Goal: Find specific page/section: Find specific page/section

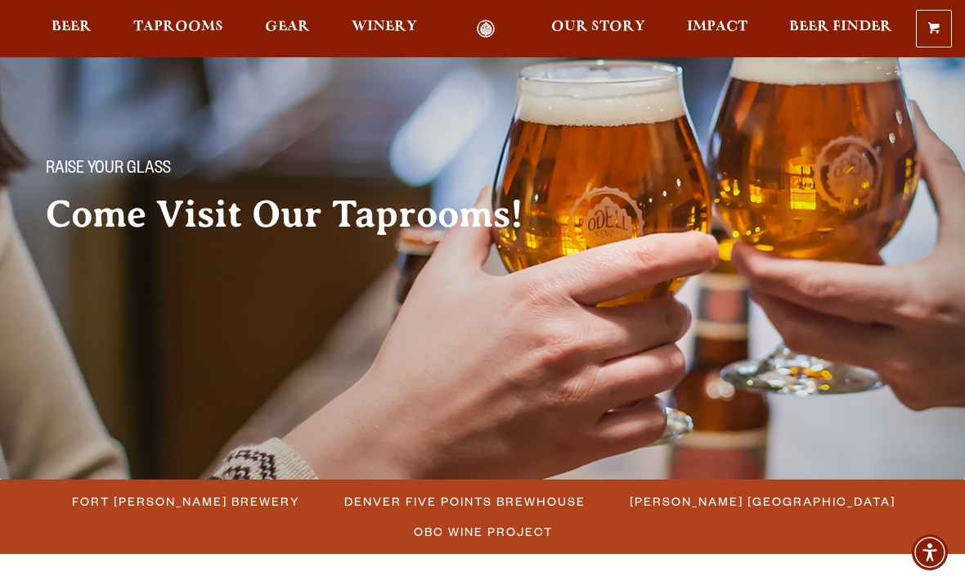
scroll to position [53, 0]
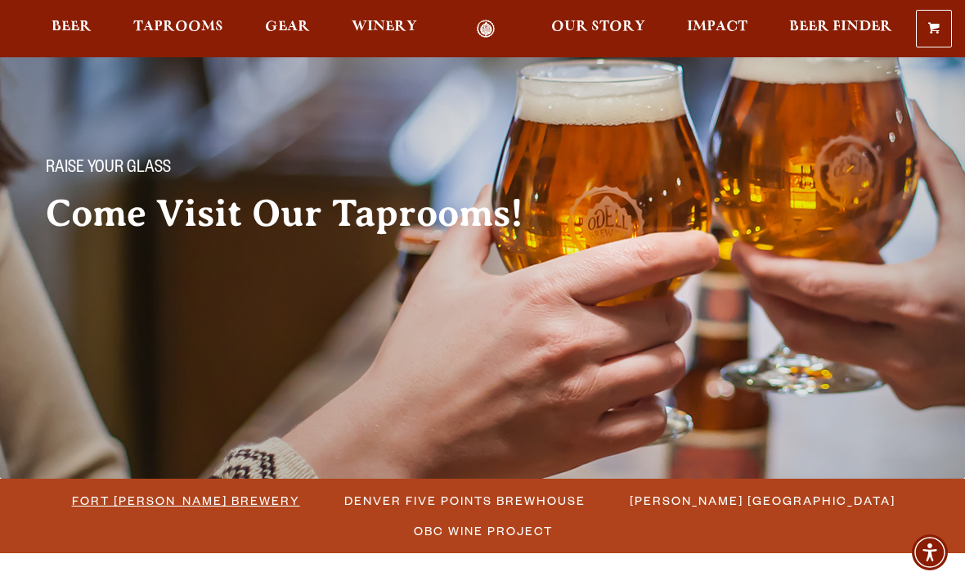
click at [144, 506] on span "Fort [PERSON_NAME] Brewery" at bounding box center [186, 500] width 228 height 24
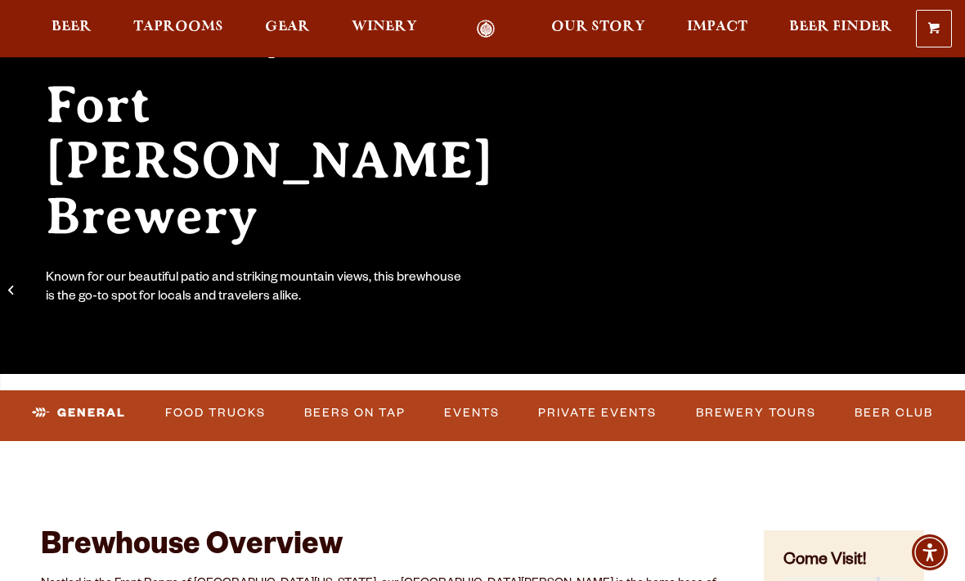
scroll to position [167, 0]
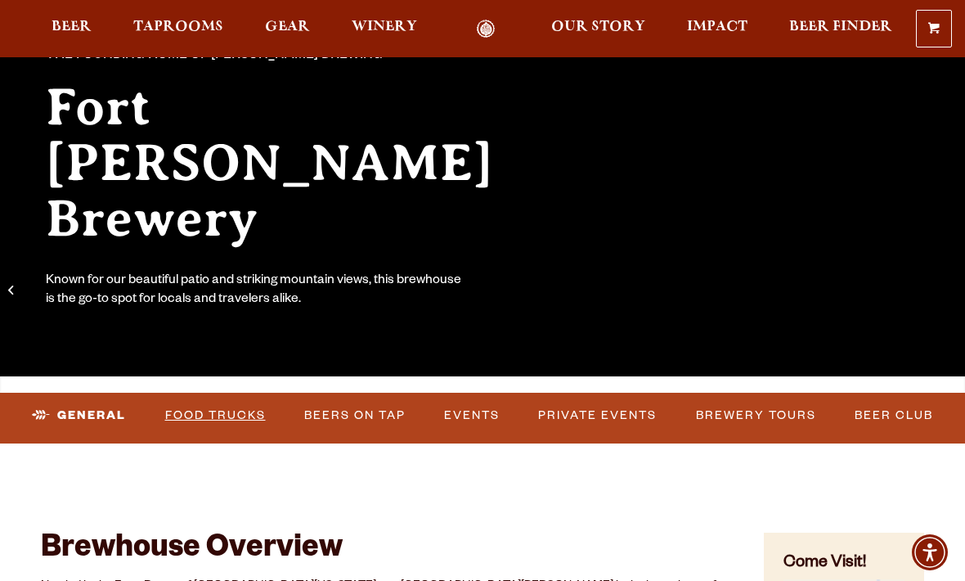
click at [212, 422] on link "Food Trucks" at bounding box center [216, 416] width 114 height 38
click at [196, 420] on link "Food Trucks" at bounding box center [201, 416] width 143 height 38
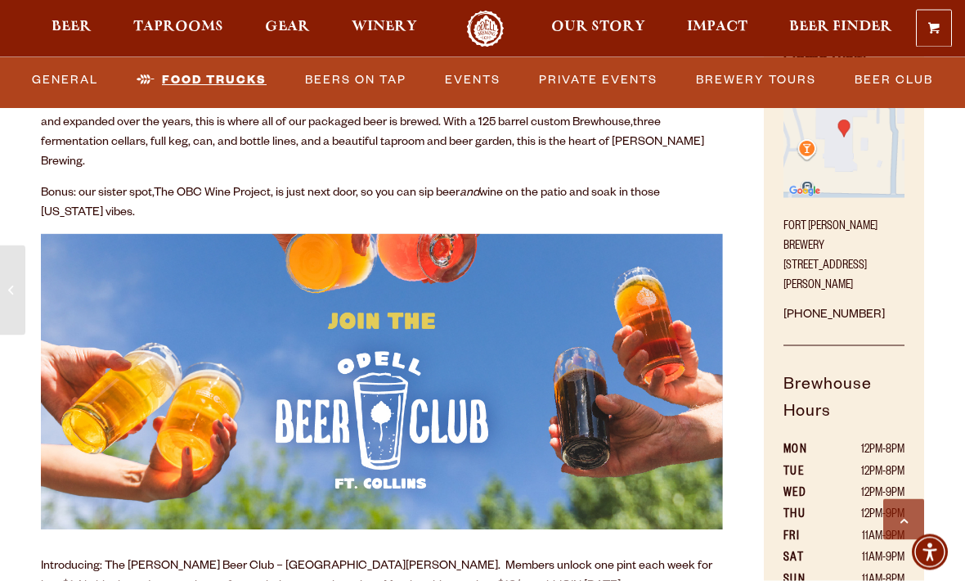
scroll to position [669, 0]
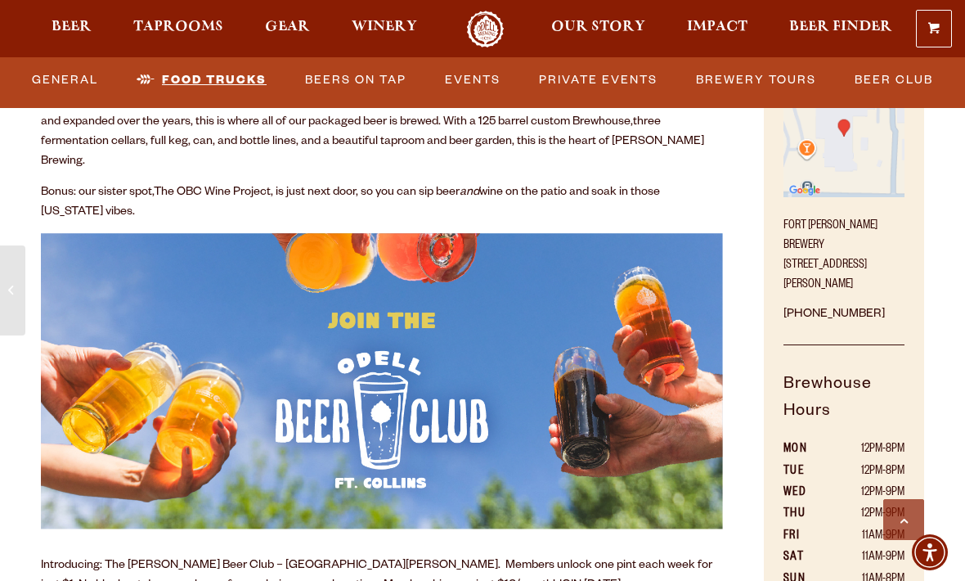
click at [202, 75] on link "Food Trucks" at bounding box center [201, 80] width 143 height 38
click at [185, 78] on link "Food Trucks" at bounding box center [201, 80] width 143 height 38
click at [191, 77] on link "Food Trucks" at bounding box center [201, 80] width 143 height 38
click at [175, 73] on link "Food Trucks" at bounding box center [201, 80] width 143 height 38
click at [208, 78] on link "Food Trucks" at bounding box center [201, 80] width 143 height 38
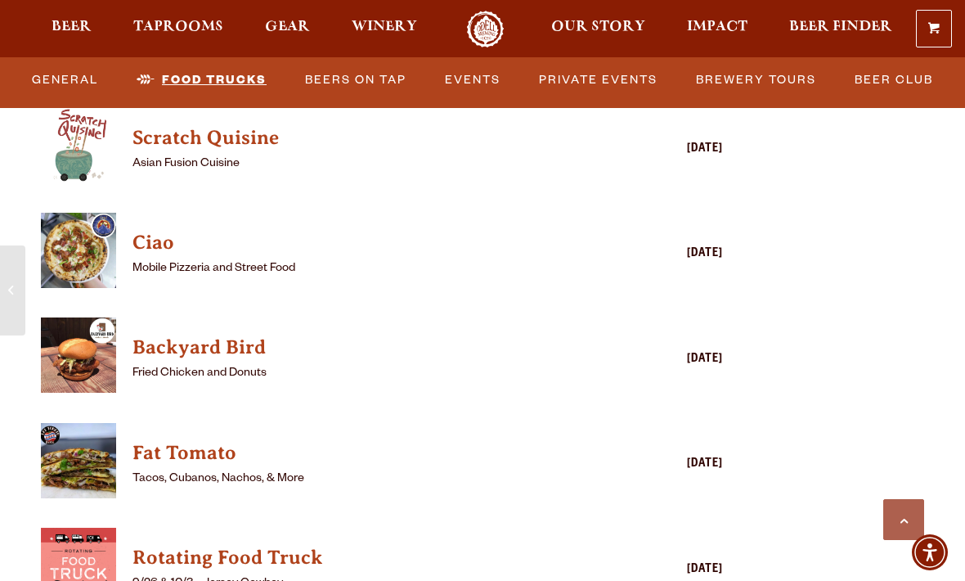
scroll to position [4068, 0]
